Goal: Entertainment & Leisure: Consume media (video, audio)

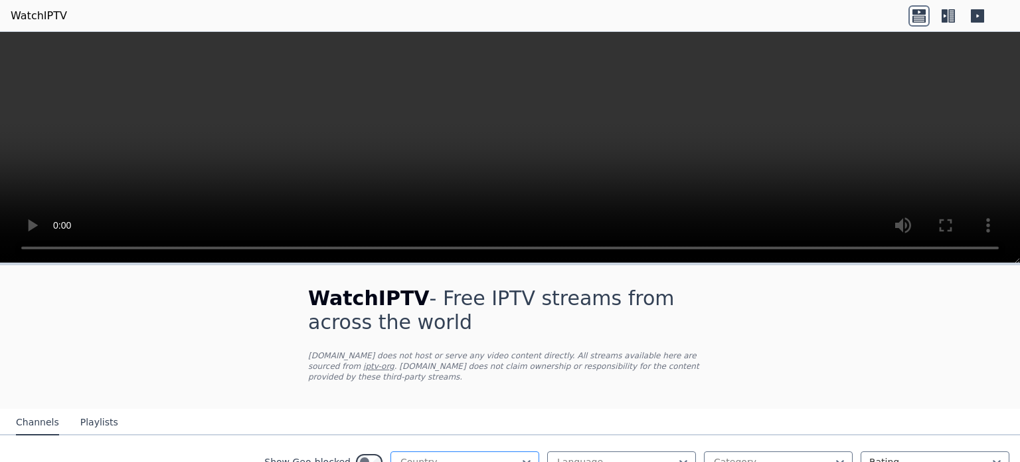
click at [413, 455] on div at bounding box center [459, 461] width 121 height 13
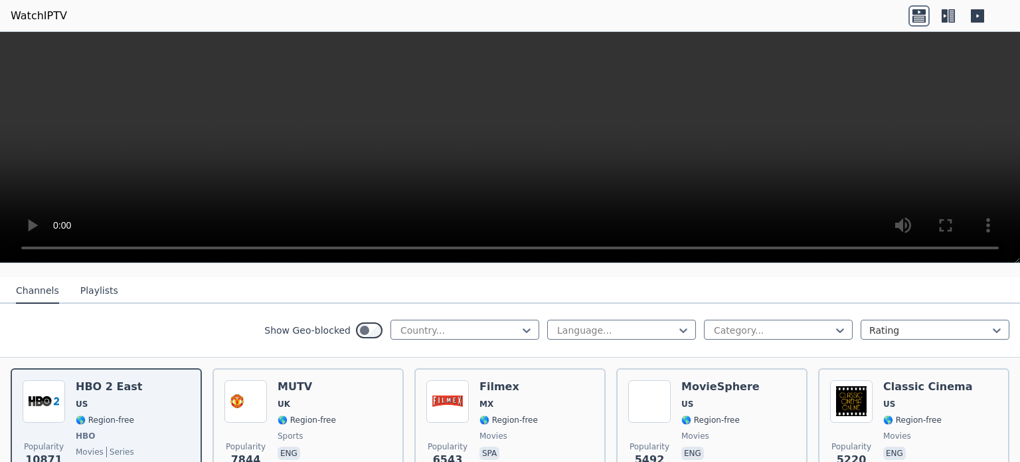
scroll to position [133, 0]
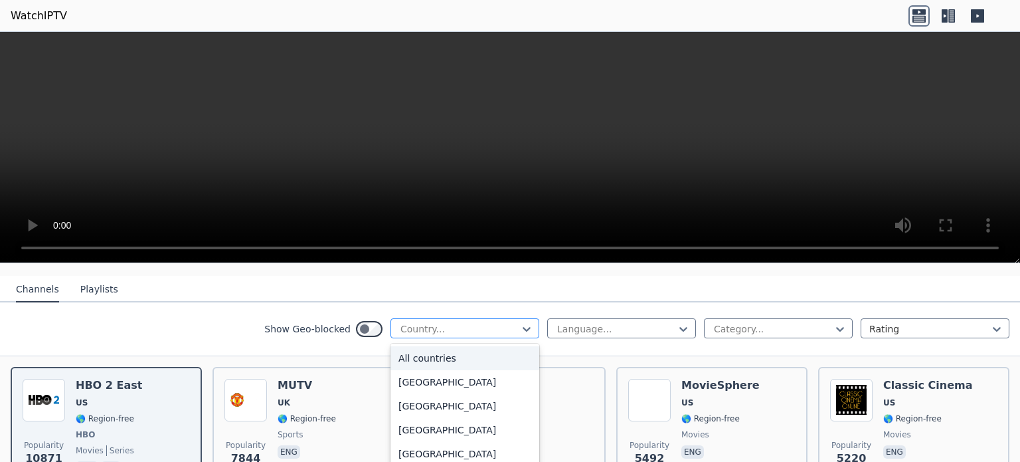
click at [454, 322] on div at bounding box center [459, 328] width 121 height 13
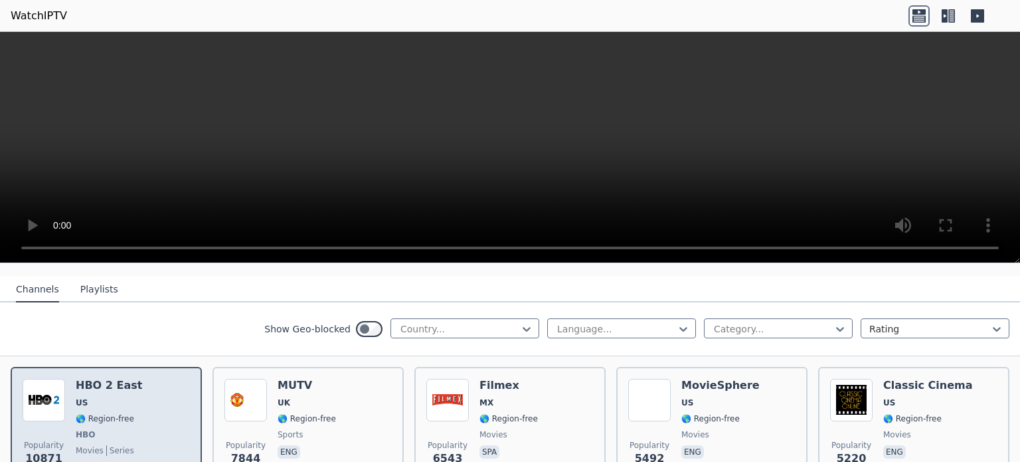
click at [130, 384] on div "Popularity 10871 HBO 2 East US 🌎 Region-free HBO movies series eng spa" at bounding box center [106, 428] width 167 height 98
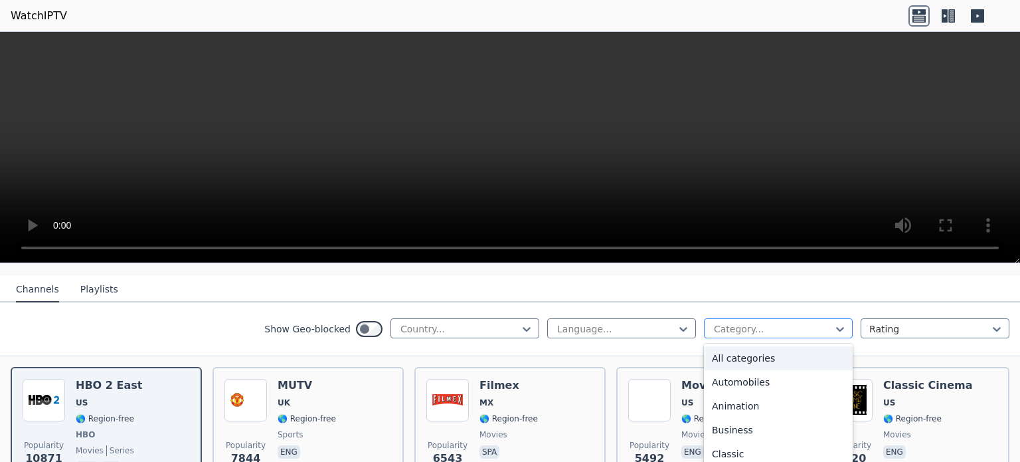
click at [755, 322] on div at bounding box center [773, 328] width 121 height 13
click at [760, 394] on div "Sports" at bounding box center [778, 406] width 149 height 24
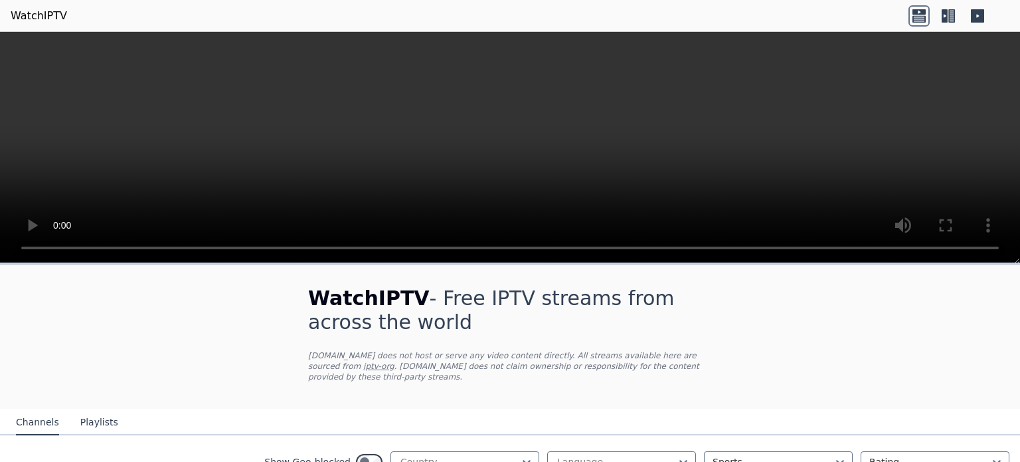
scroll to position [66, 0]
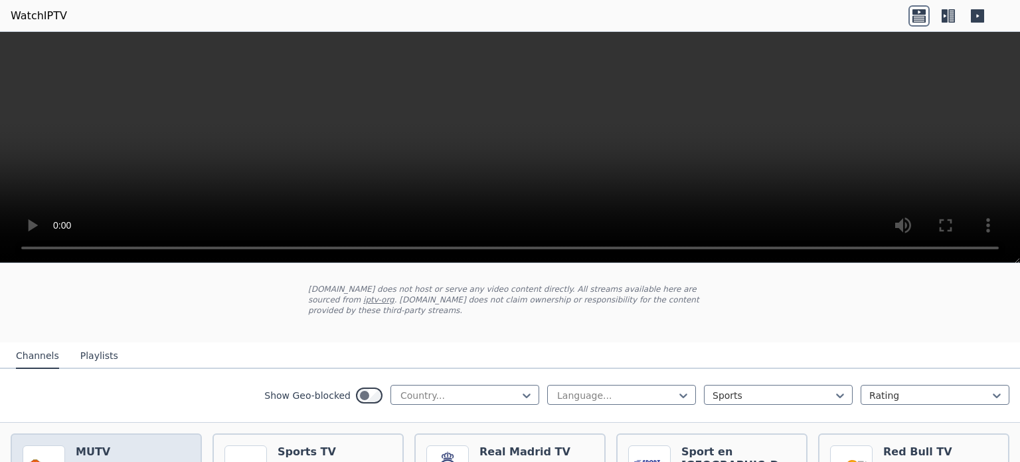
click at [114, 445] on h6 "MUTV" at bounding box center [105, 451] width 58 height 13
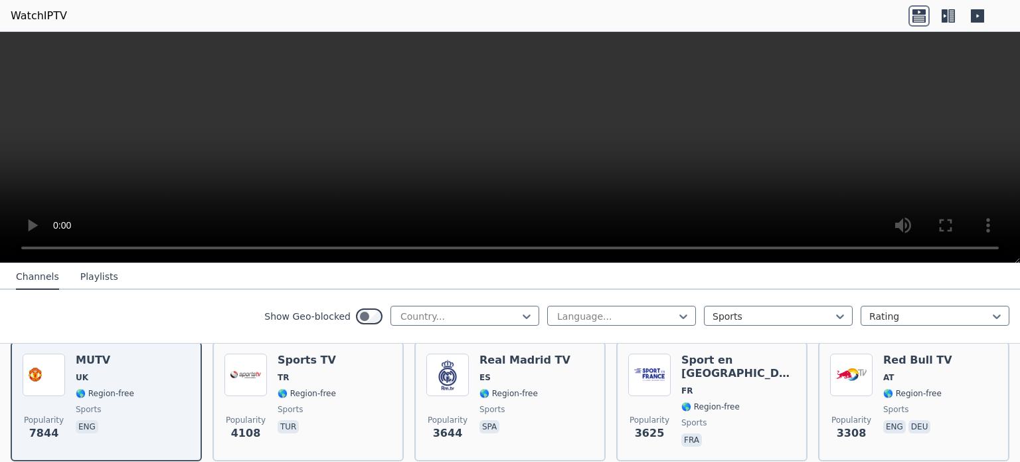
scroll to position [199, 0]
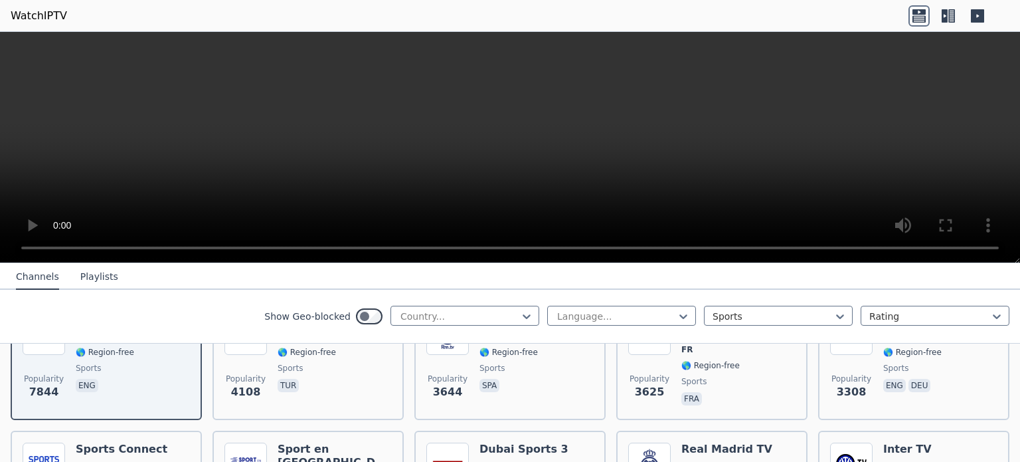
click at [91, 273] on button "Playlists" at bounding box center [99, 276] width 38 height 25
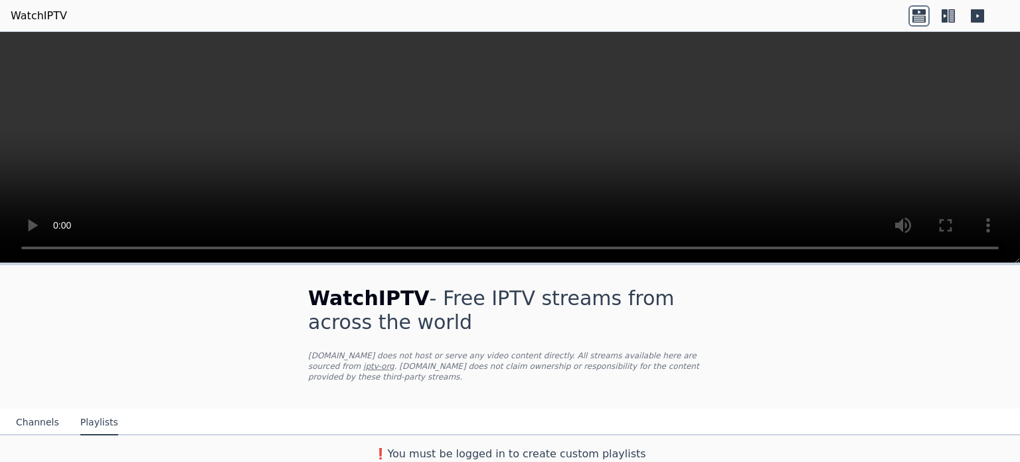
click at [35, 410] on button "Channels" at bounding box center [37, 422] width 43 height 25
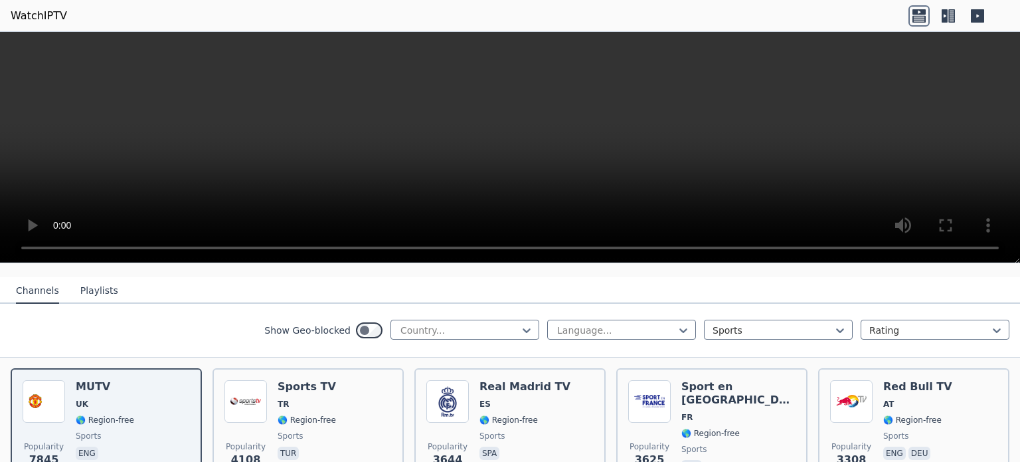
scroll to position [133, 0]
click at [977, 15] on icon at bounding box center [977, 15] width 21 height 21
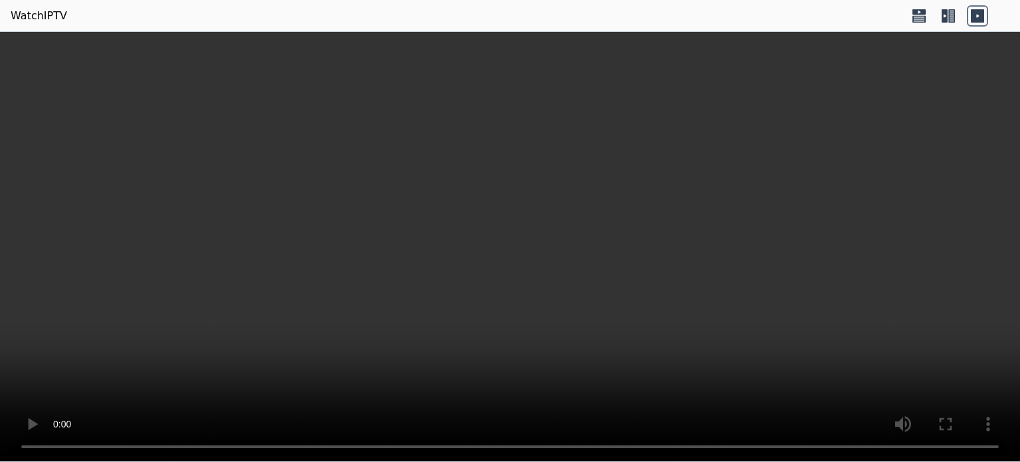
click at [977, 15] on icon at bounding box center [977, 15] width 21 height 21
click at [950, 19] on icon at bounding box center [948, 15] width 21 height 21
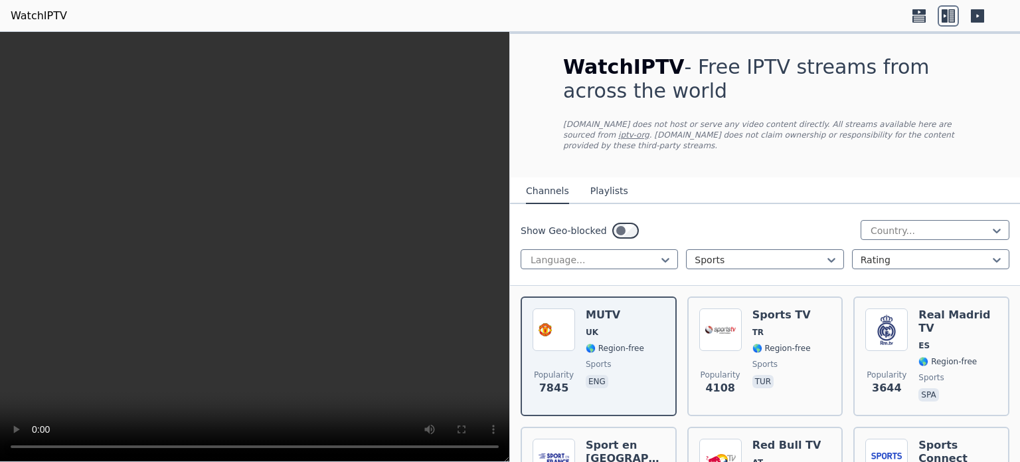
click at [919, 18] on icon at bounding box center [918, 18] width 13 height 7
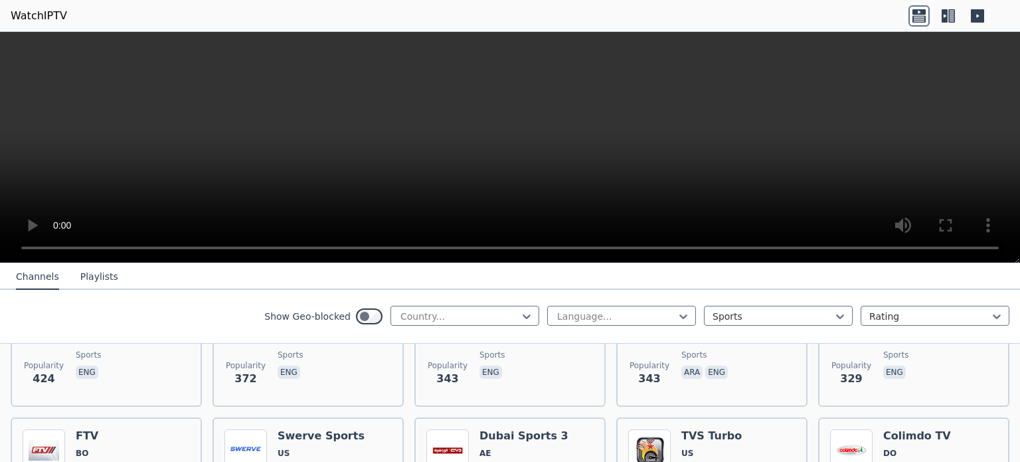
scroll to position [1328, 0]
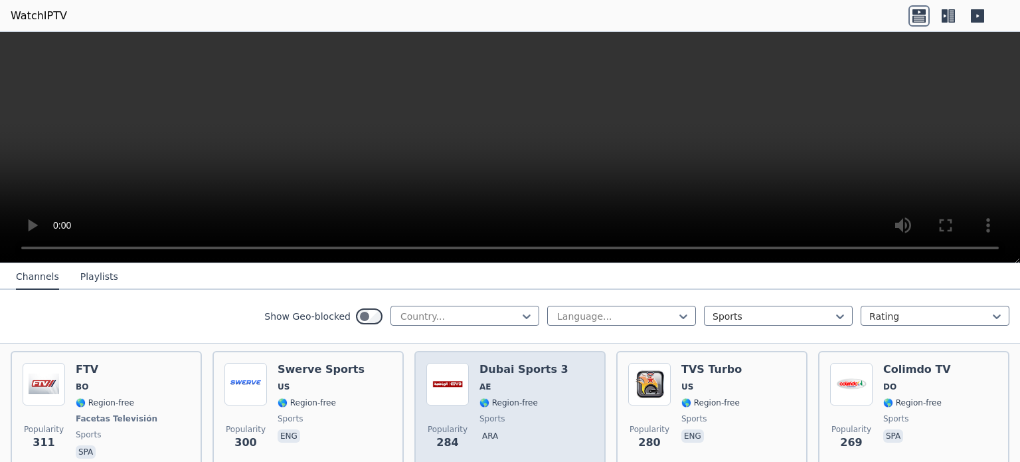
click at [489, 413] on span "sports" at bounding box center [491, 418] width 25 height 11
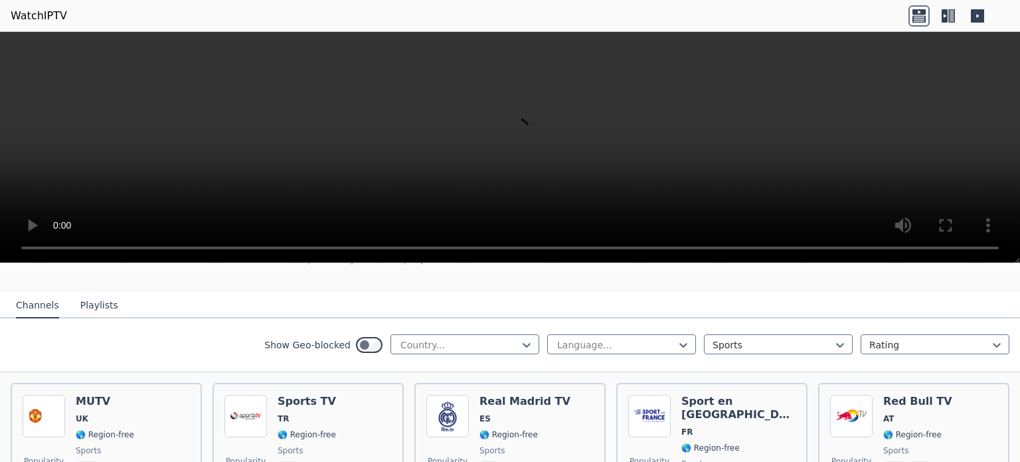
scroll to position [199, 0]
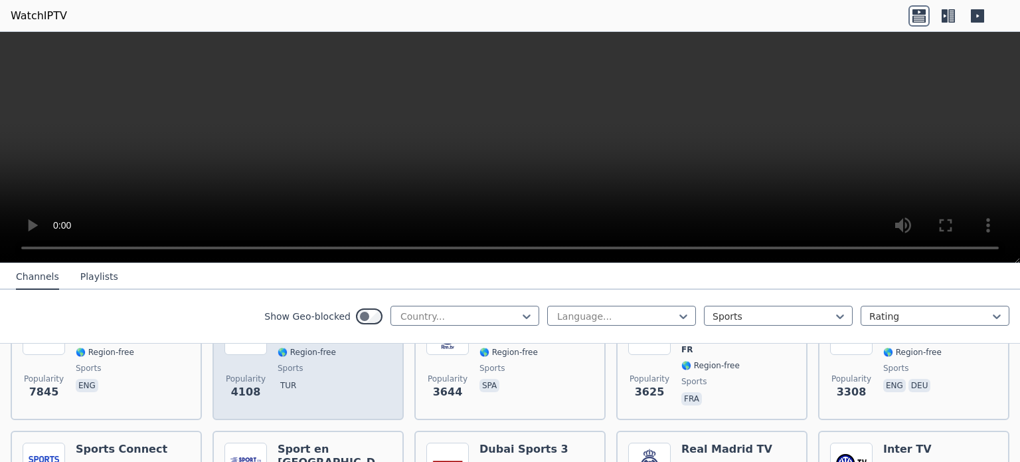
click at [326, 363] on span "sports" at bounding box center [307, 368] width 58 height 11
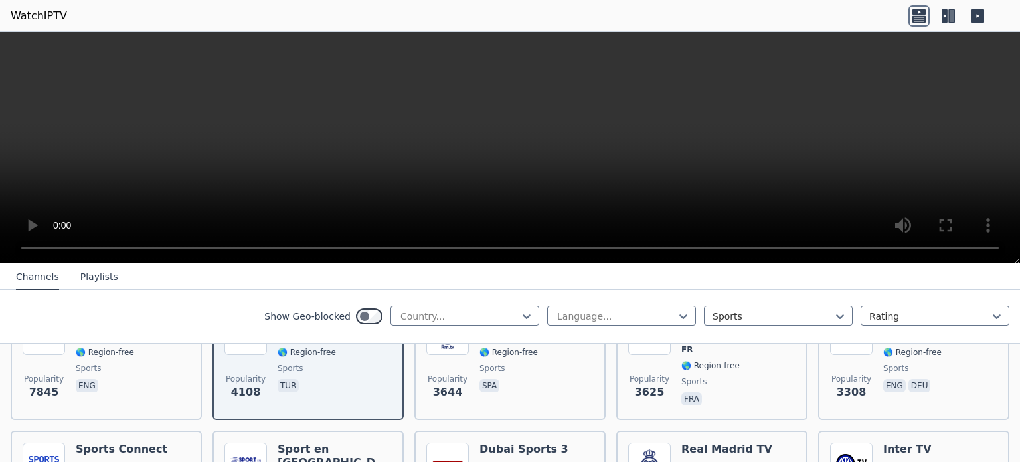
click at [949, 15] on icon at bounding box center [951, 15] width 7 height 13
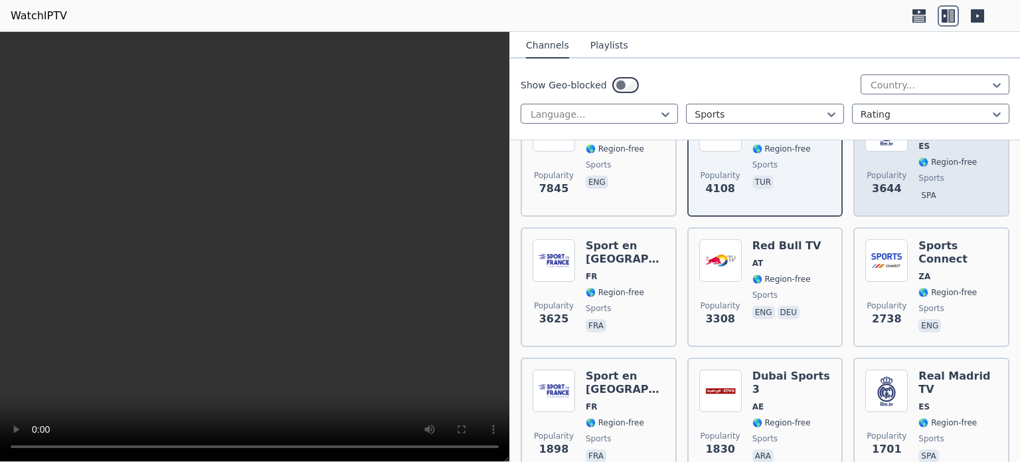
click at [892, 189] on span "Popularity 3644" at bounding box center [886, 183] width 42 height 42
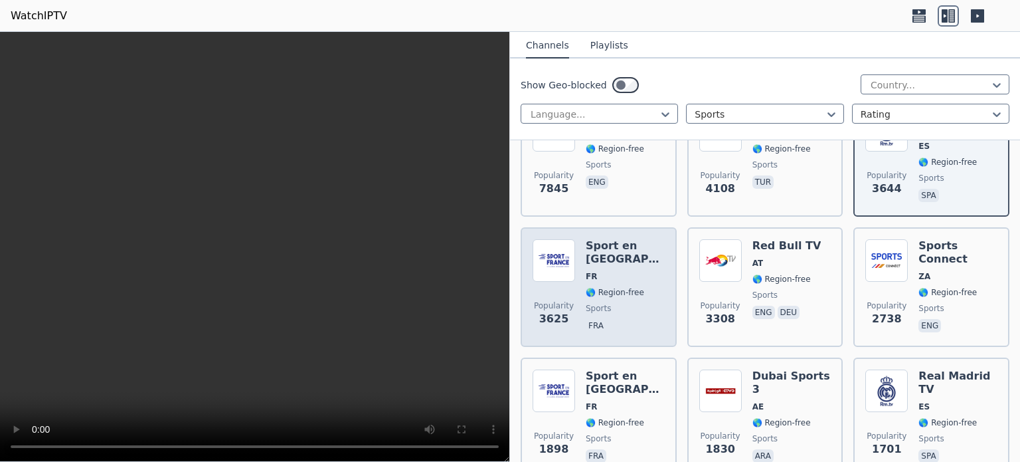
click at [658, 303] on span "sports" at bounding box center [625, 308] width 79 height 11
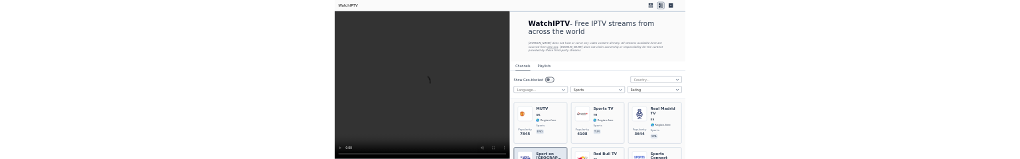
scroll to position [0, 0]
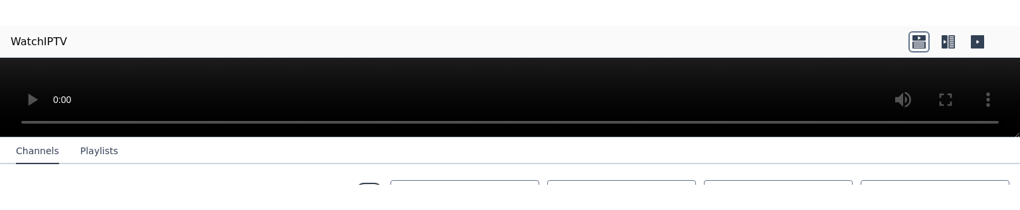
scroll to position [266, 0]
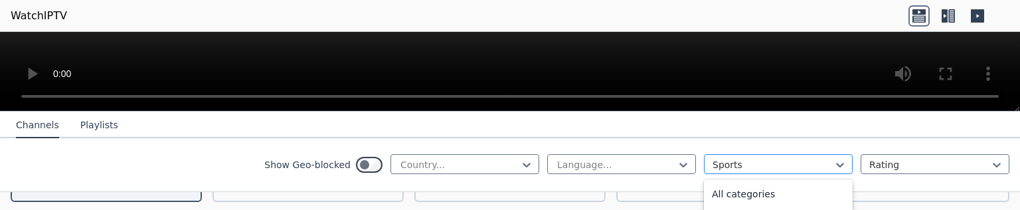
click at [713, 158] on div at bounding box center [773, 164] width 121 height 13
click at [709, 158] on div "News" at bounding box center [778, 191] width 149 height 24
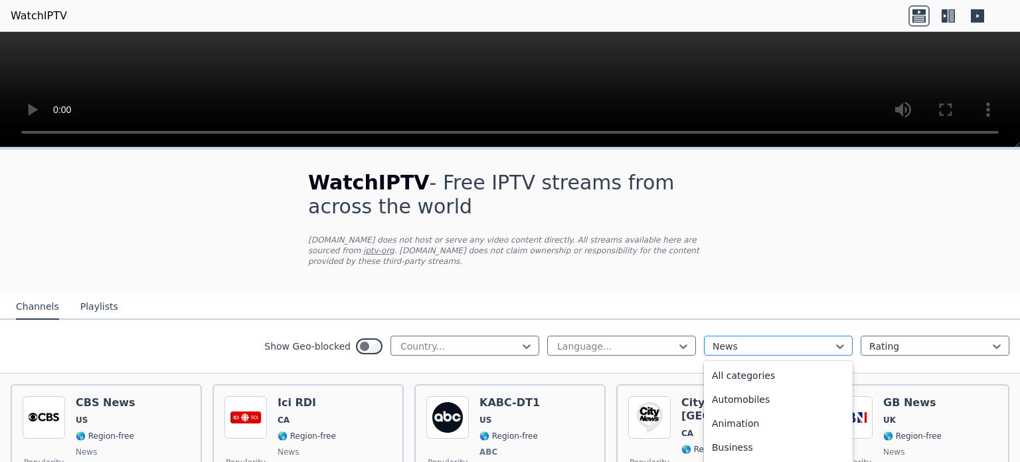
click at [717, 158] on div at bounding box center [773, 345] width 121 height 13
click at [746, 158] on div "Sports" at bounding box center [778, 442] width 149 height 24
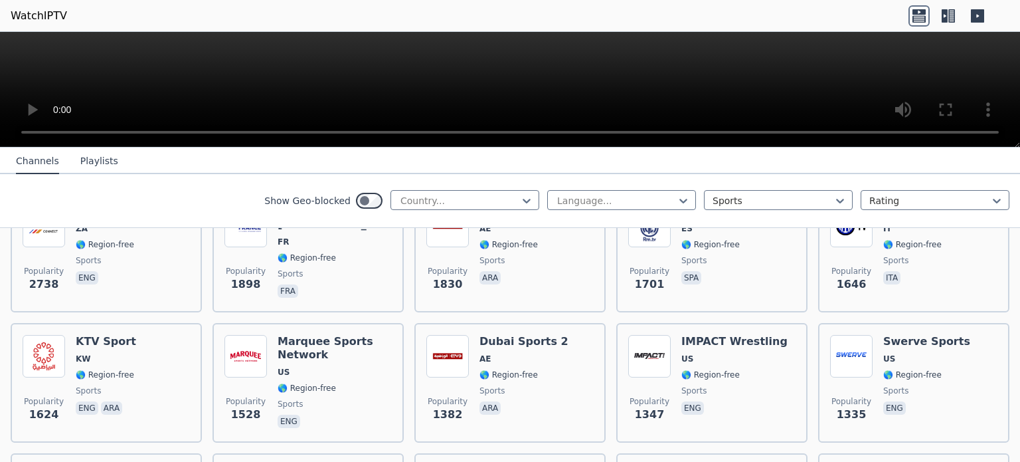
scroll to position [332, 0]
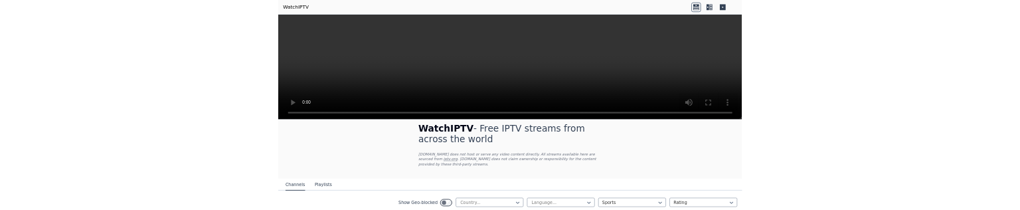
scroll to position [15, 0]
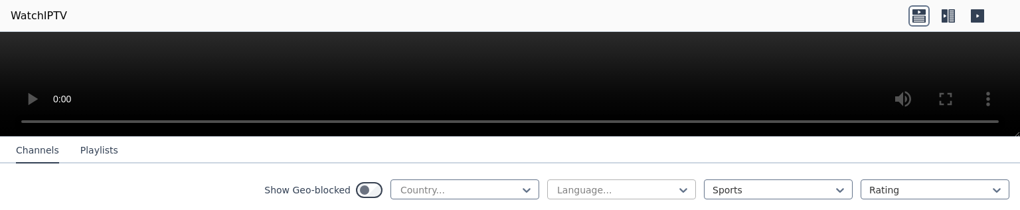
scroll to position [199, 0]
click at [713, 188] on div at bounding box center [773, 189] width 121 height 13
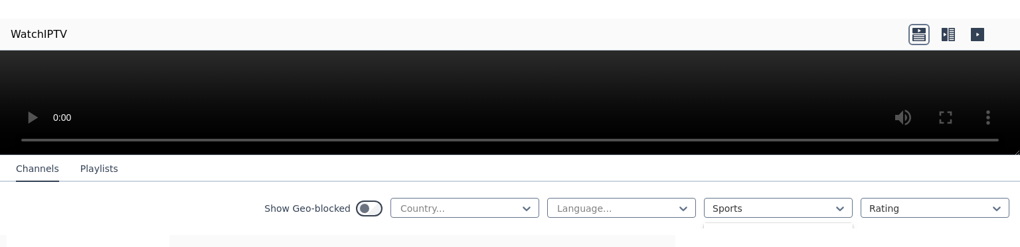
scroll to position [398, 0]
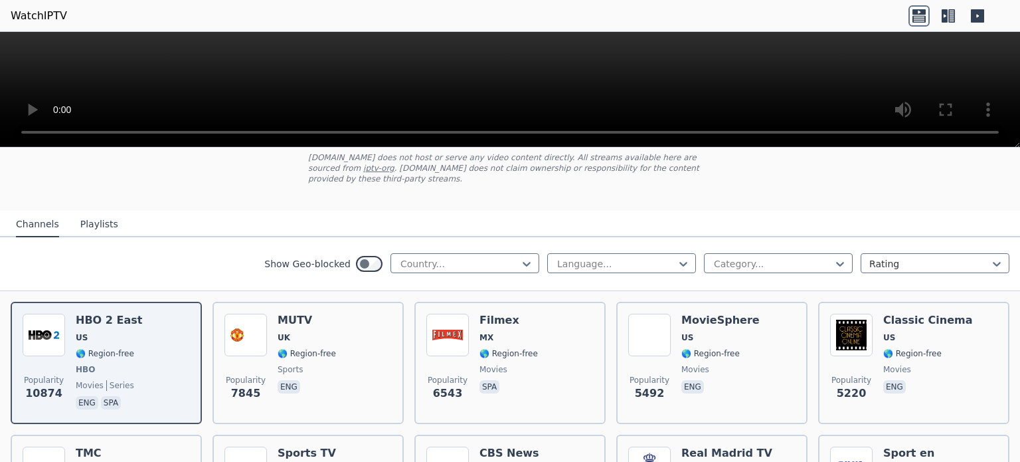
scroll to position [133, 0]
